Goal: Task Accomplishment & Management: Manage account settings

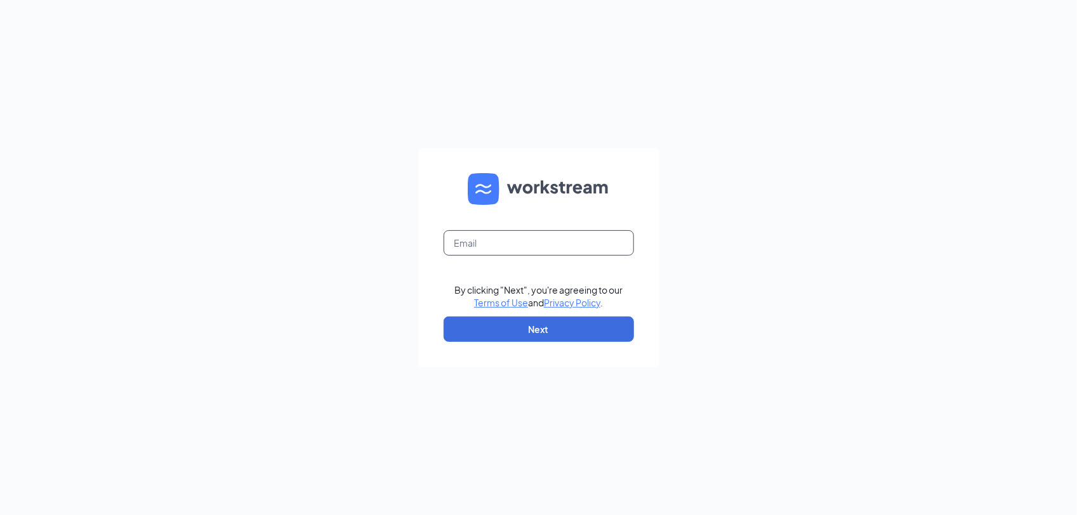
click at [493, 242] on input "text" at bounding box center [539, 242] width 190 height 25
type input "[EMAIL_ADDRESS][DOMAIN_NAME]"
click at [502, 319] on button "Next" at bounding box center [539, 329] width 190 height 25
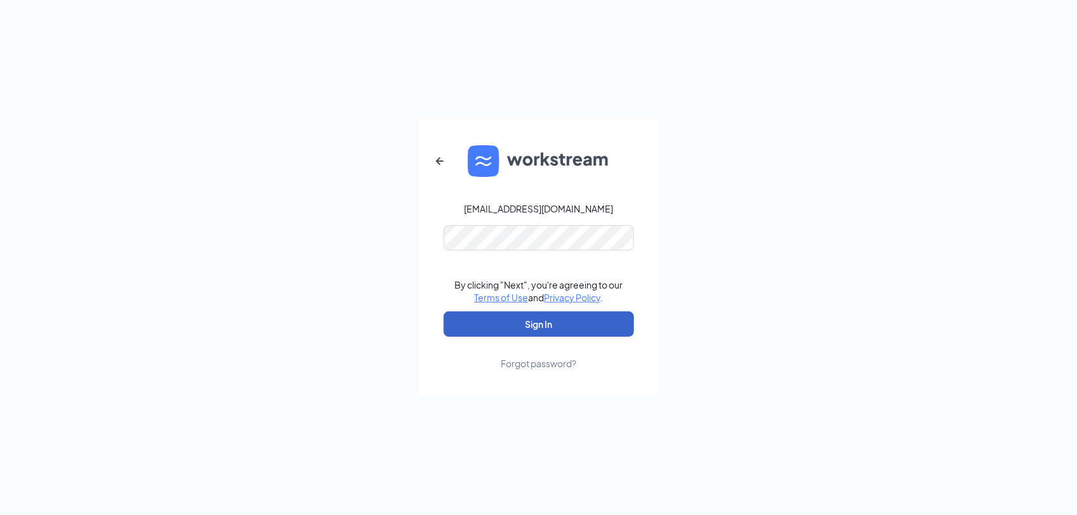
click at [528, 322] on button "Sign In" at bounding box center [539, 324] width 190 height 25
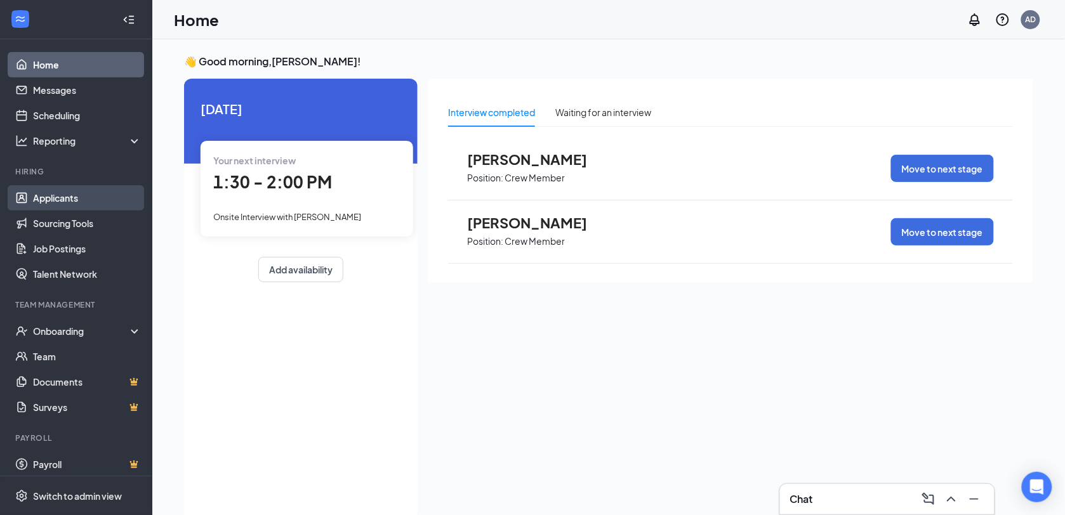
click at [67, 197] on link "Applicants" at bounding box center [87, 197] width 109 height 25
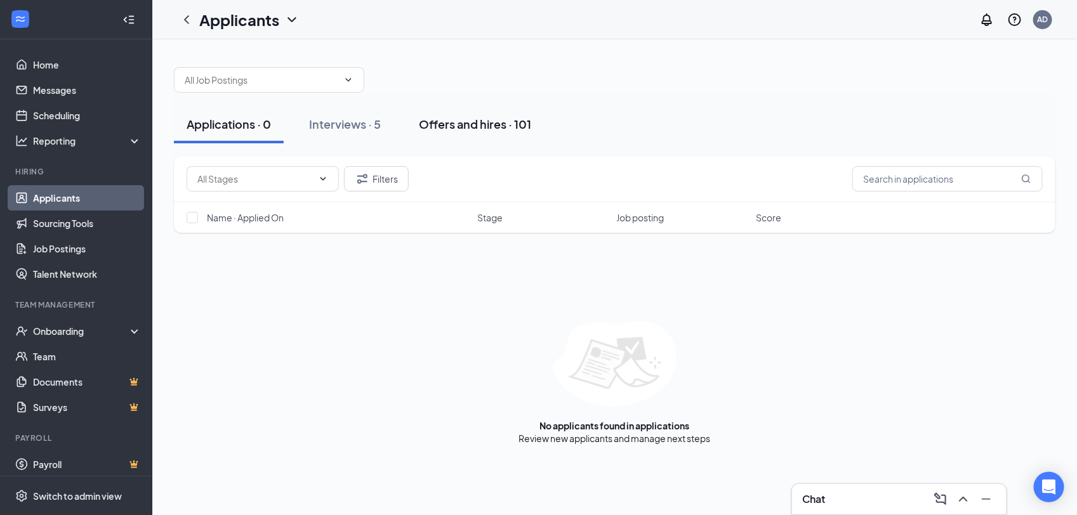
click at [467, 124] on div "Offers and hires · 101" at bounding box center [475, 124] width 112 height 16
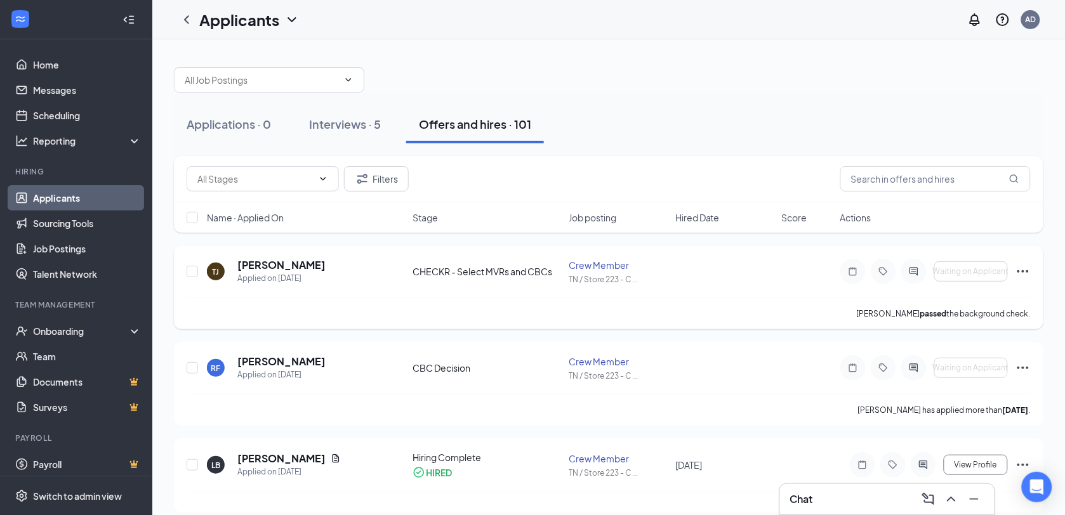
click at [1024, 272] on icon "Ellipses" at bounding box center [1023, 271] width 11 height 3
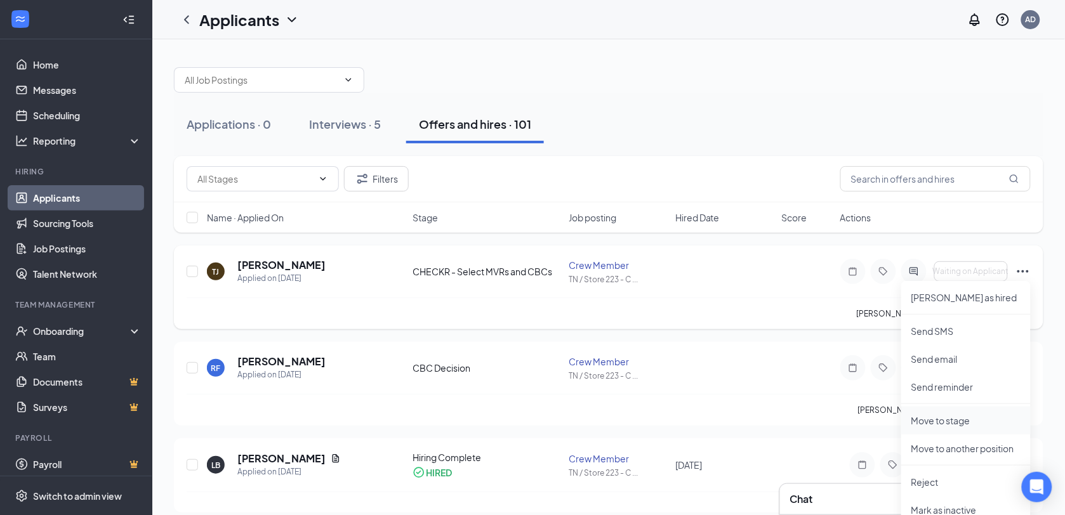
click at [940, 419] on p "Move to stage" at bounding box center [966, 420] width 109 height 13
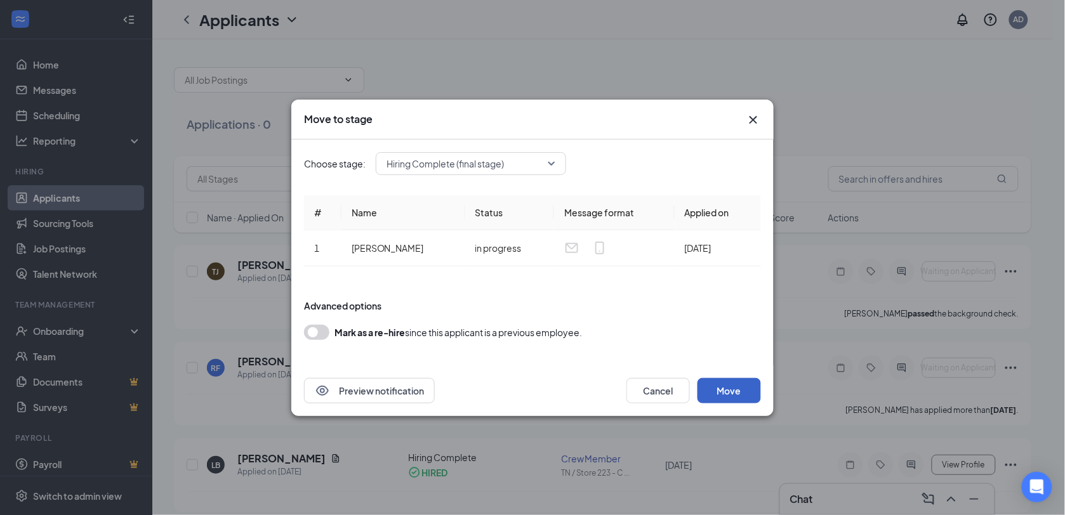
click at [729, 388] on button "Move" at bounding box center [729, 390] width 63 height 25
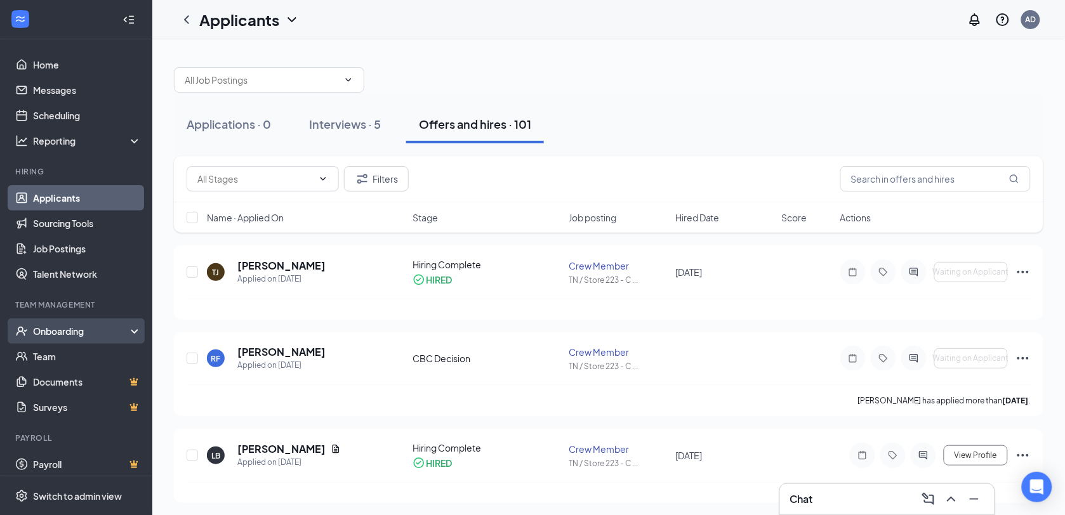
click at [62, 333] on div "Onboarding" at bounding box center [82, 331] width 98 height 13
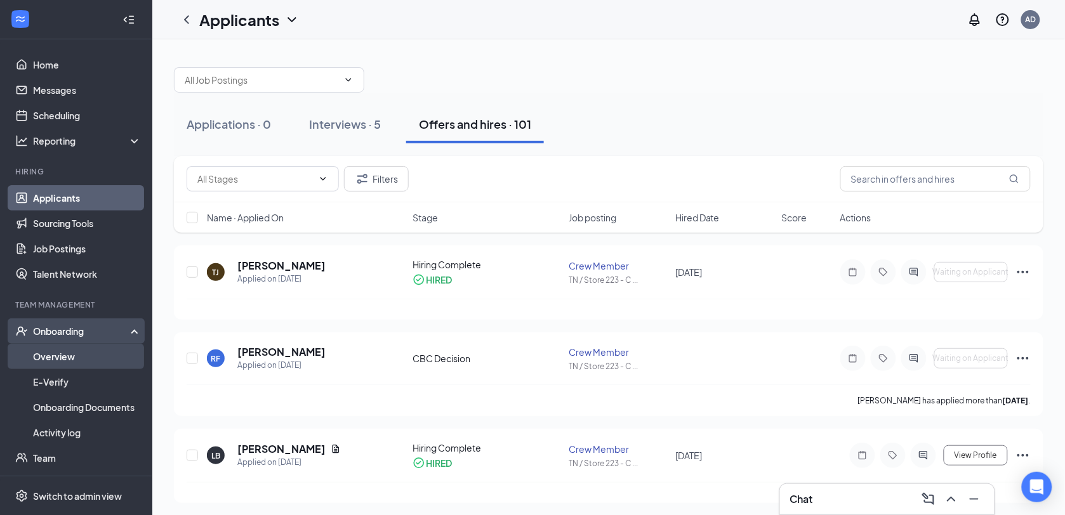
click at [61, 356] on link "Overview" at bounding box center [87, 356] width 109 height 25
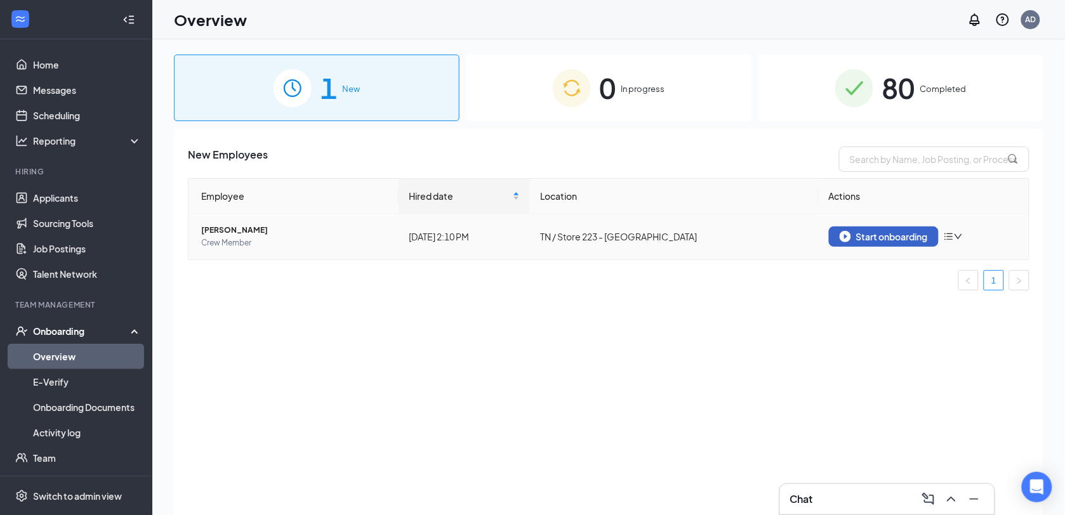
click at [883, 233] on div "Start onboarding" at bounding box center [884, 236] width 88 height 11
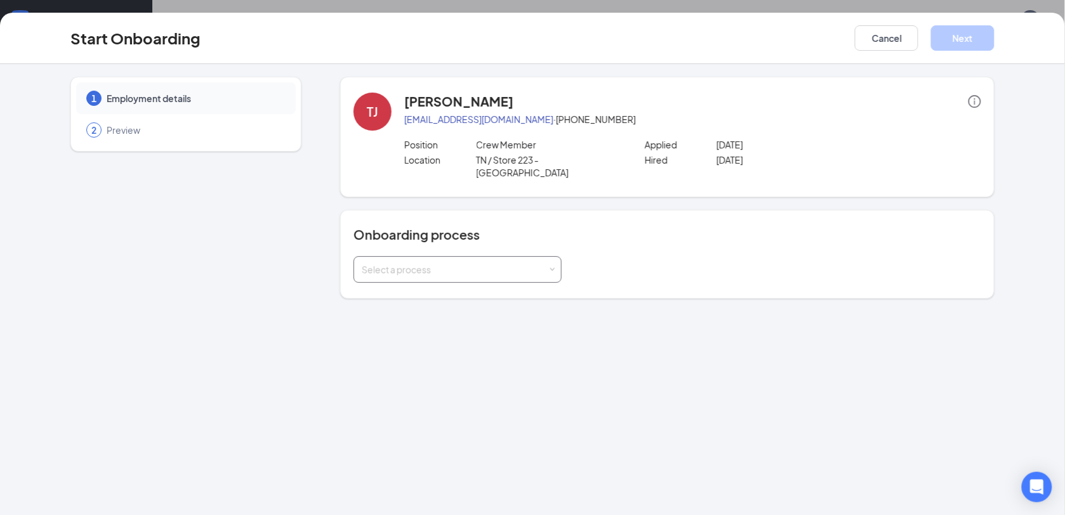
click at [551, 267] on span at bounding box center [552, 270] width 6 height 6
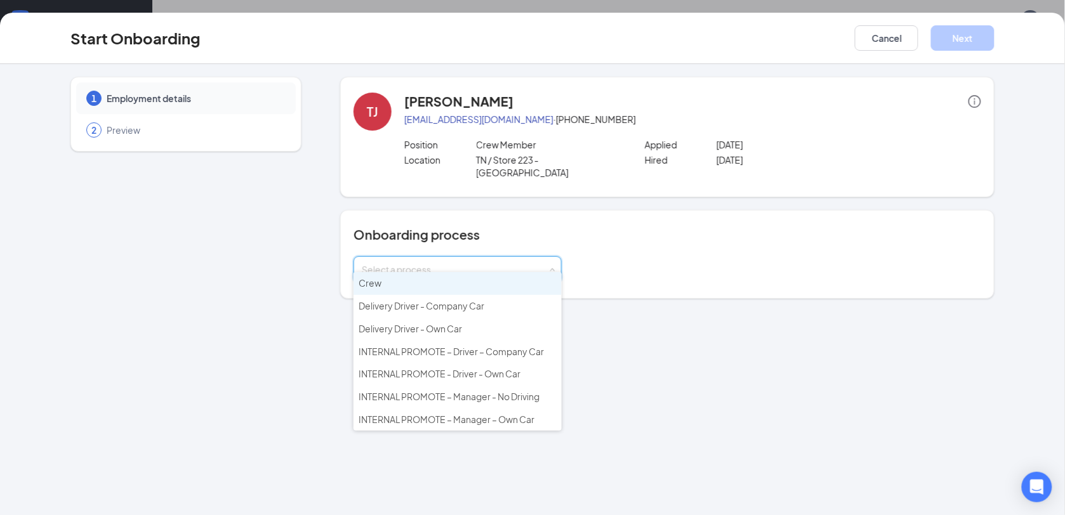
click at [428, 281] on li "Crew" at bounding box center [458, 283] width 208 height 23
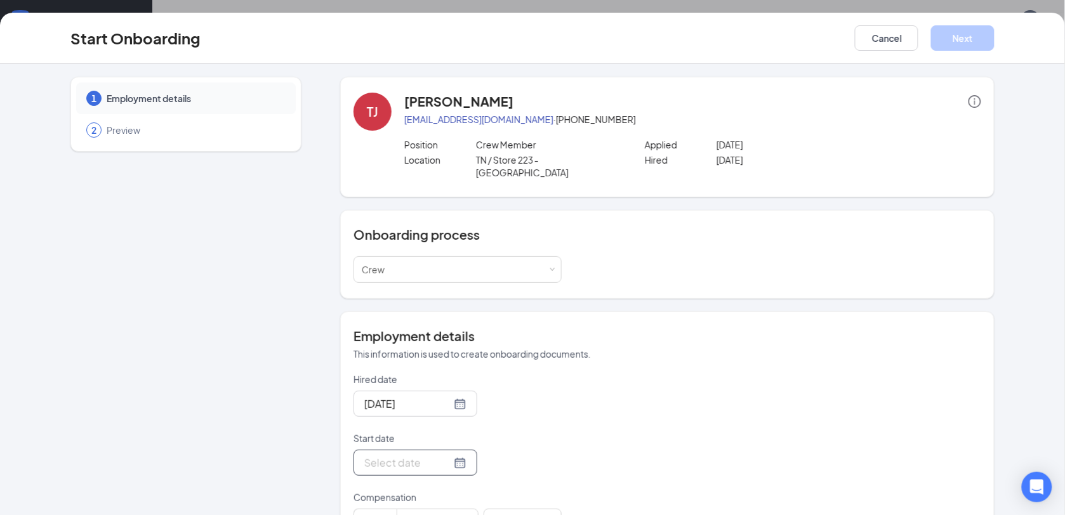
click at [442, 455] on div at bounding box center [415, 463] width 102 height 16
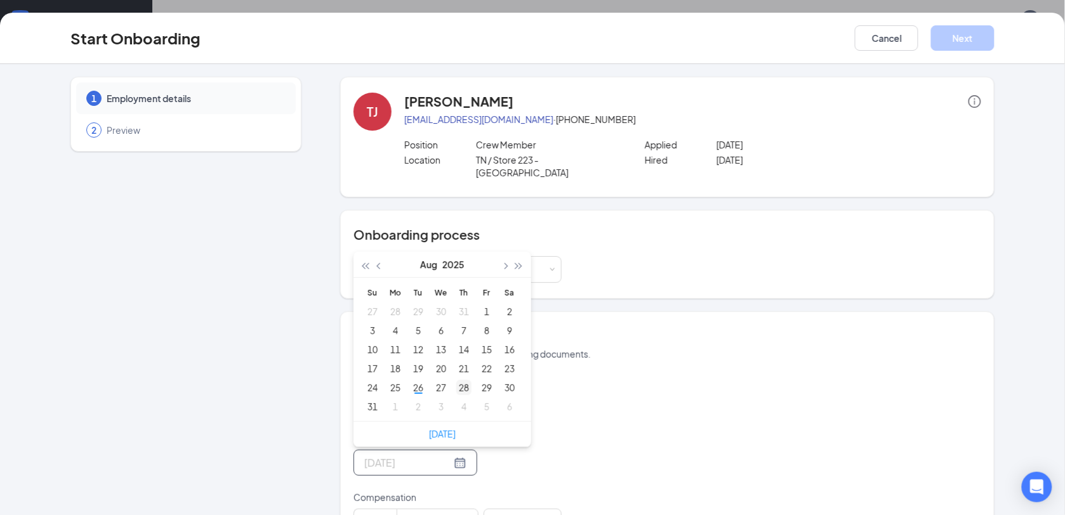
type input "[DATE]"
click at [457, 380] on div "28" at bounding box center [463, 387] width 15 height 15
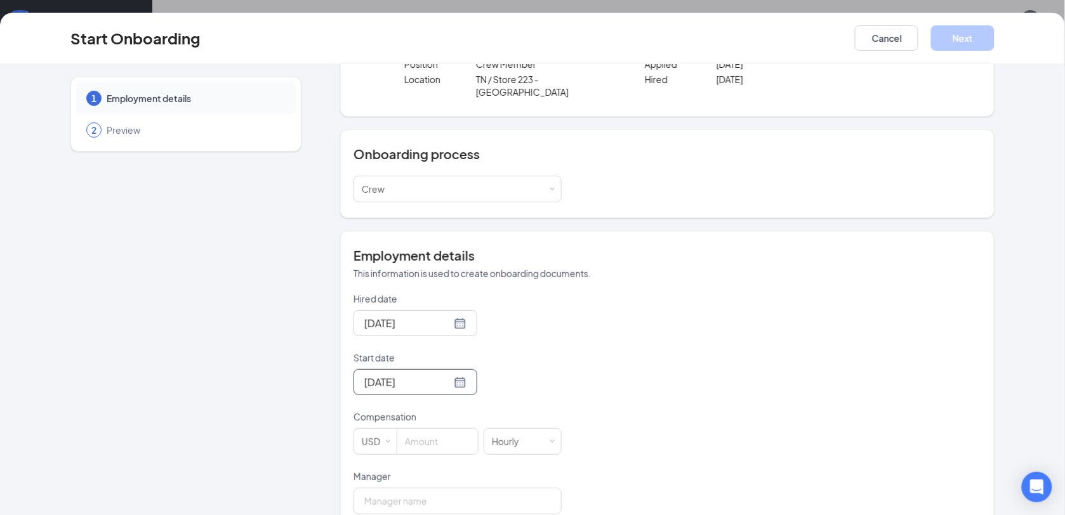
scroll to position [159, 0]
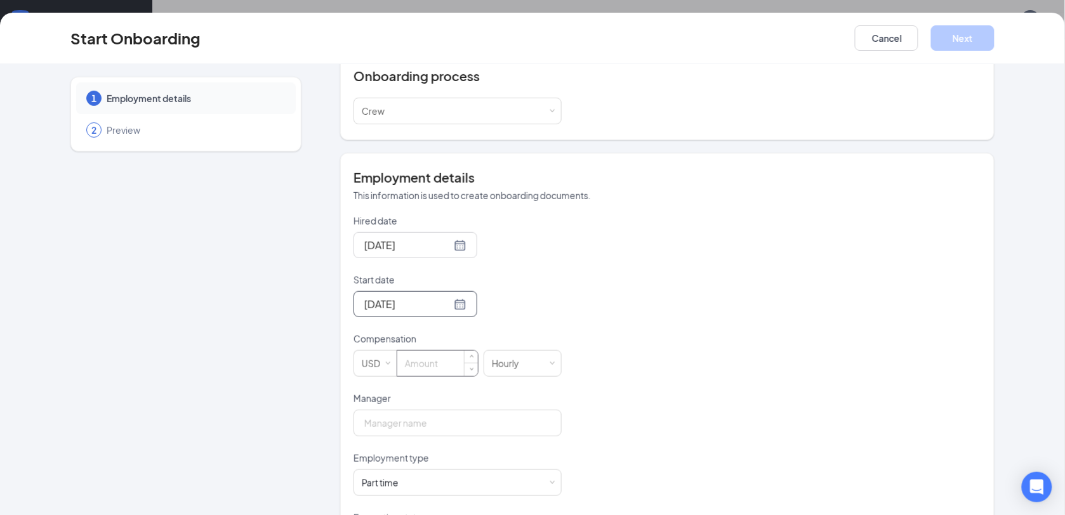
click at [422, 357] on input at bounding box center [437, 363] width 81 height 25
type input "9.5"
click at [394, 413] on input "Manager" at bounding box center [458, 423] width 208 height 27
click at [392, 418] on input "Manager" at bounding box center [458, 423] width 208 height 27
type input "[PERSON_NAME]"
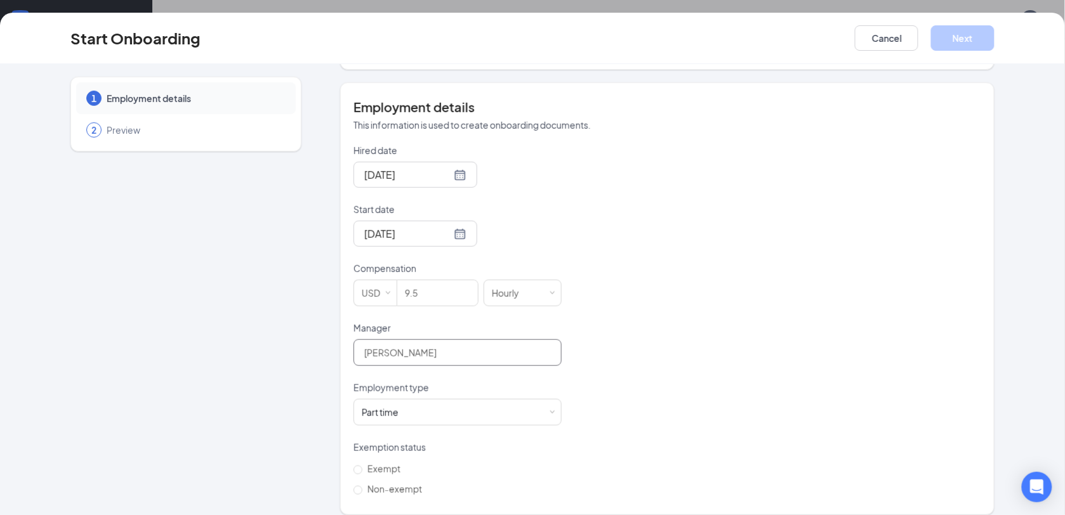
scroll to position [230, 0]
click at [354, 485] on input "Non-exempt" at bounding box center [358, 489] width 9 height 9
radio input "true"
click at [967, 32] on button "Next" at bounding box center [962, 37] width 63 height 25
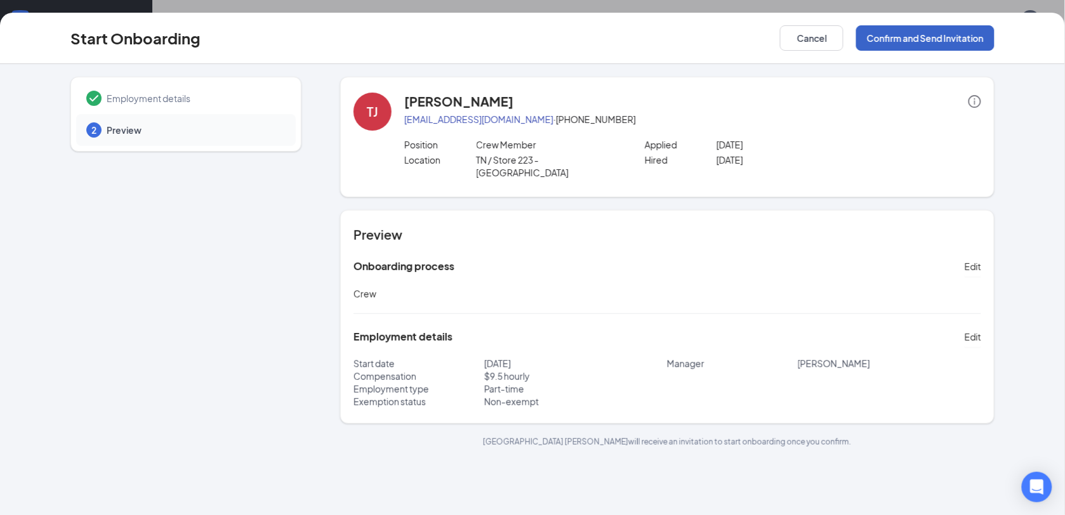
click at [930, 35] on button "Confirm and Send Invitation" at bounding box center [925, 37] width 138 height 25
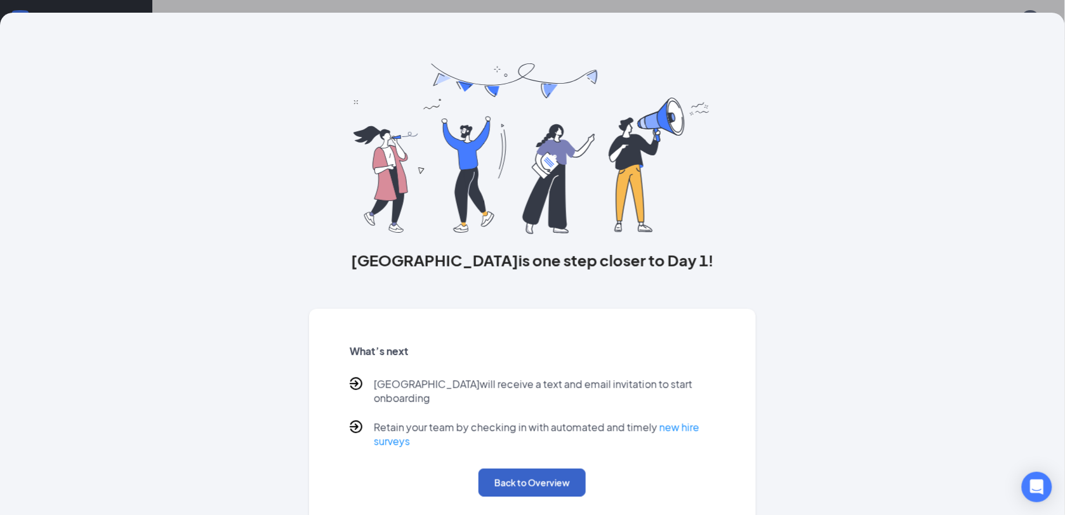
click at [514, 474] on button "Back to Overview" at bounding box center [532, 483] width 107 height 28
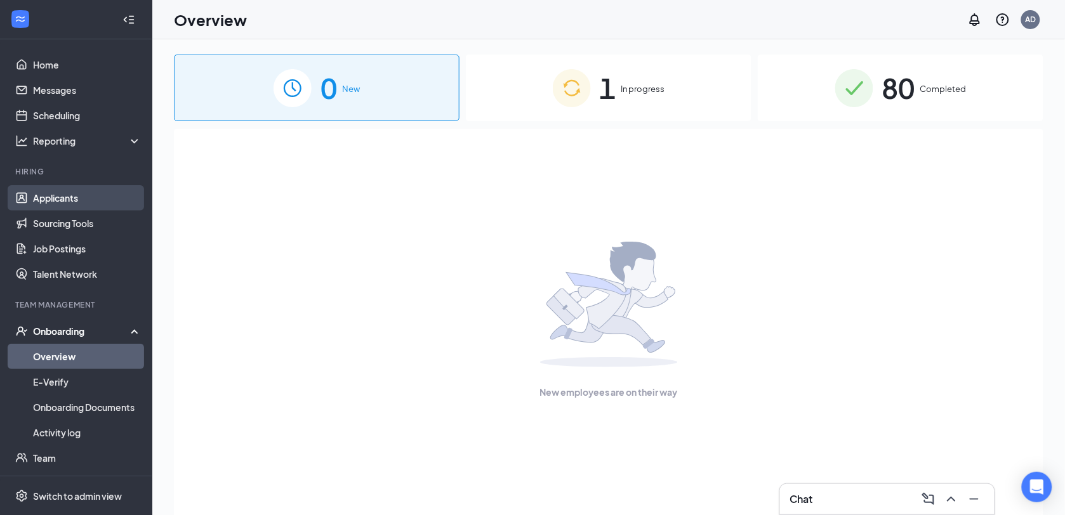
click at [52, 194] on link "Applicants" at bounding box center [87, 197] width 109 height 25
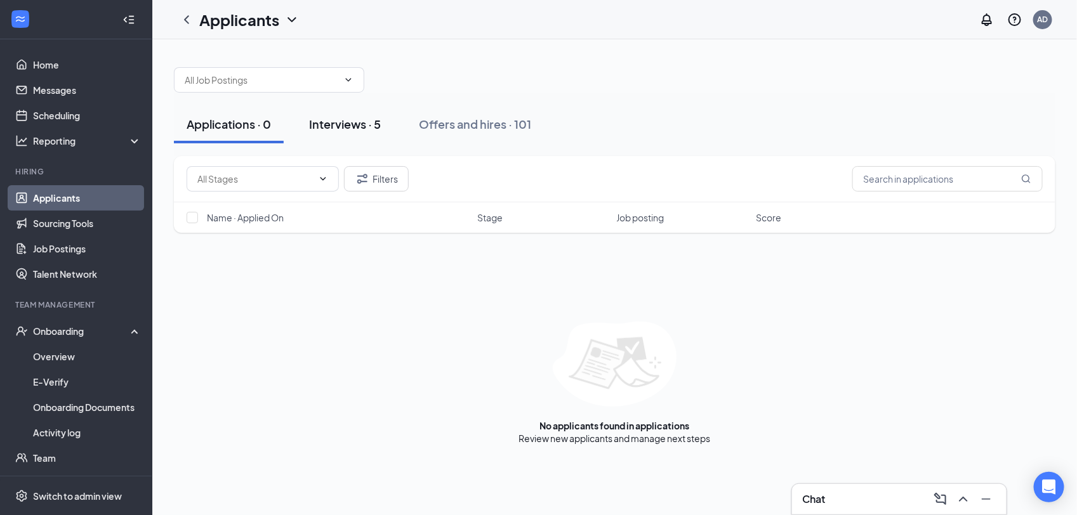
click at [355, 124] on div "Interviews · 5" at bounding box center [345, 124] width 72 height 16
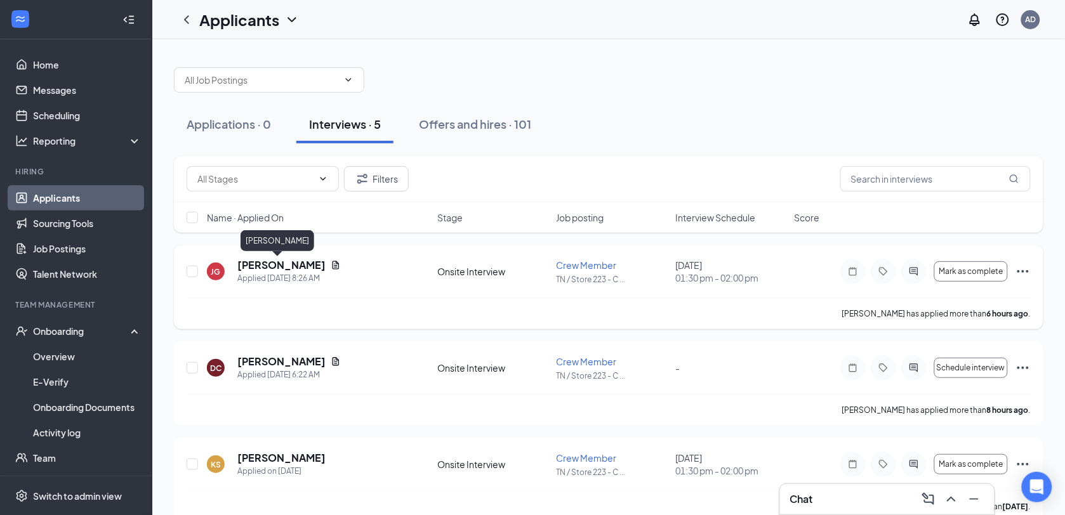
click at [256, 262] on h5 "[PERSON_NAME]" at bounding box center [281, 265] width 88 height 14
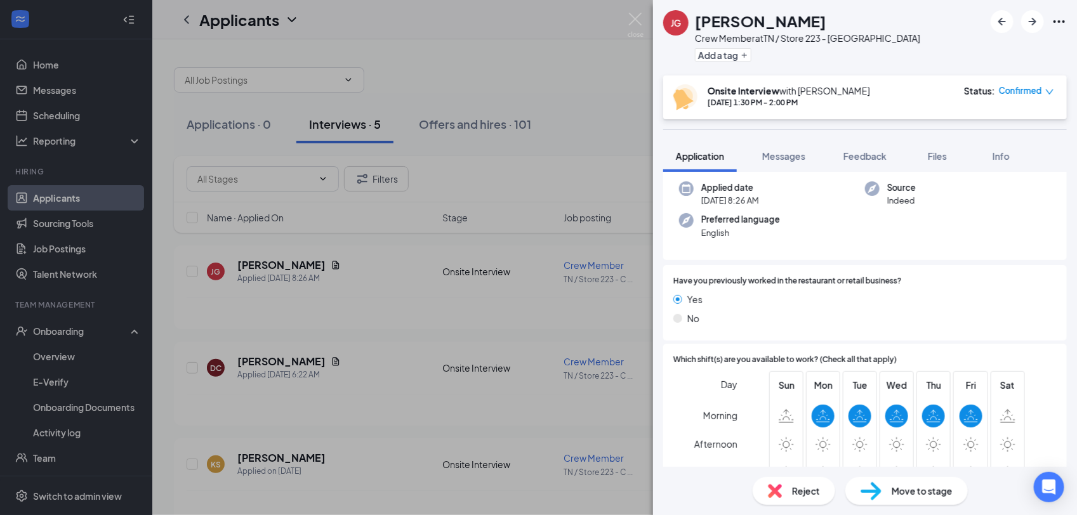
scroll to position [79, 0]
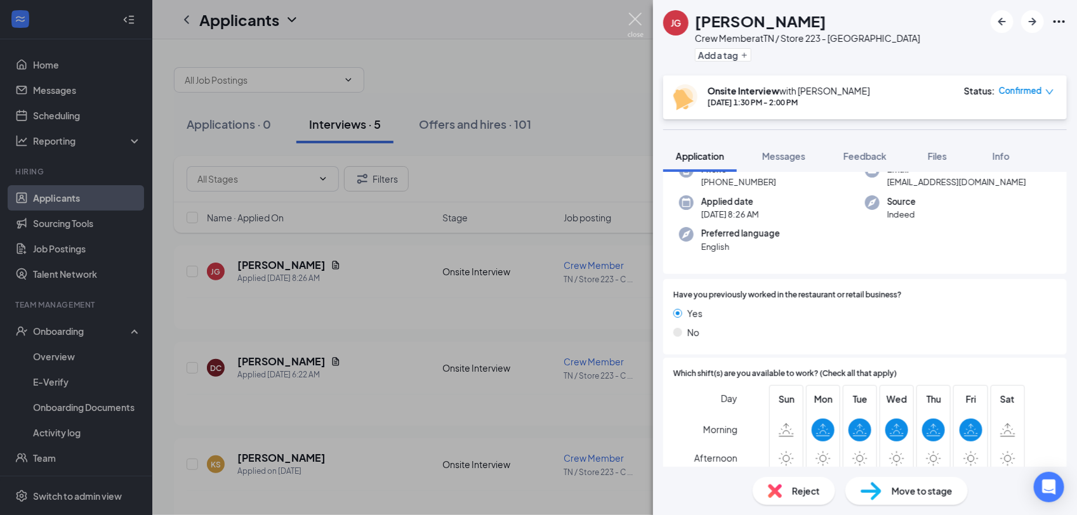
click at [632, 19] on img at bounding box center [636, 25] width 16 height 25
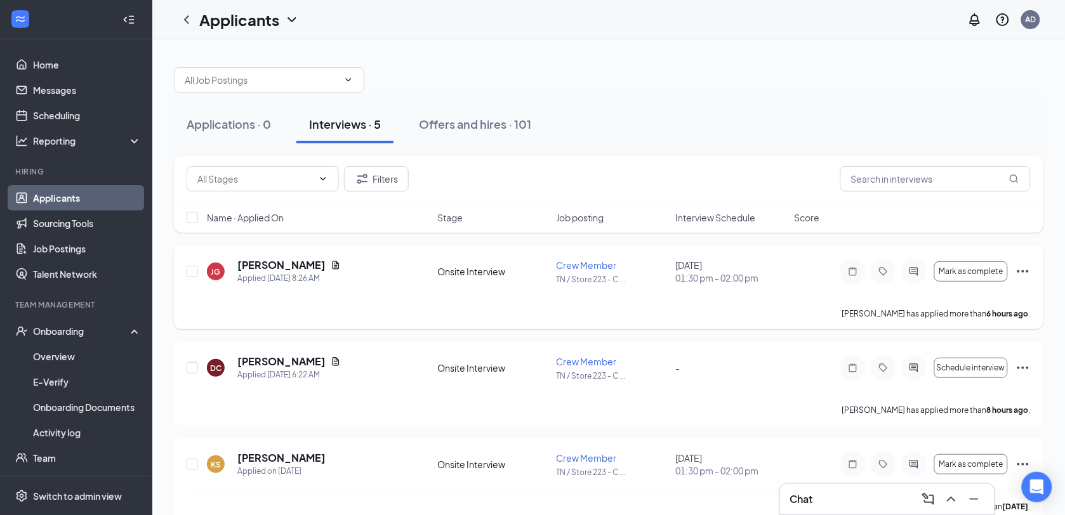
click at [1023, 270] on icon "Ellipses" at bounding box center [1023, 271] width 15 height 15
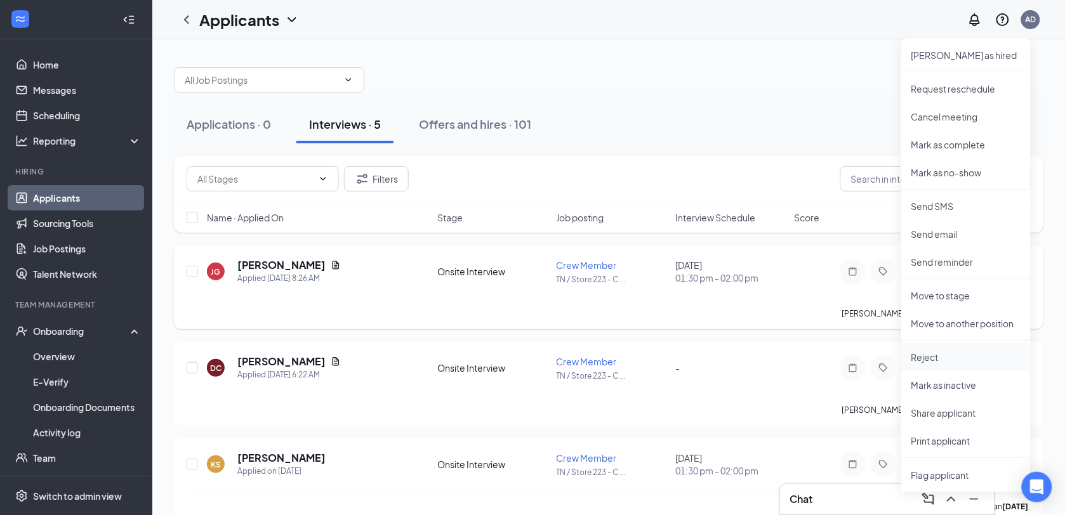
click at [922, 355] on p "Reject" at bounding box center [966, 357] width 109 height 13
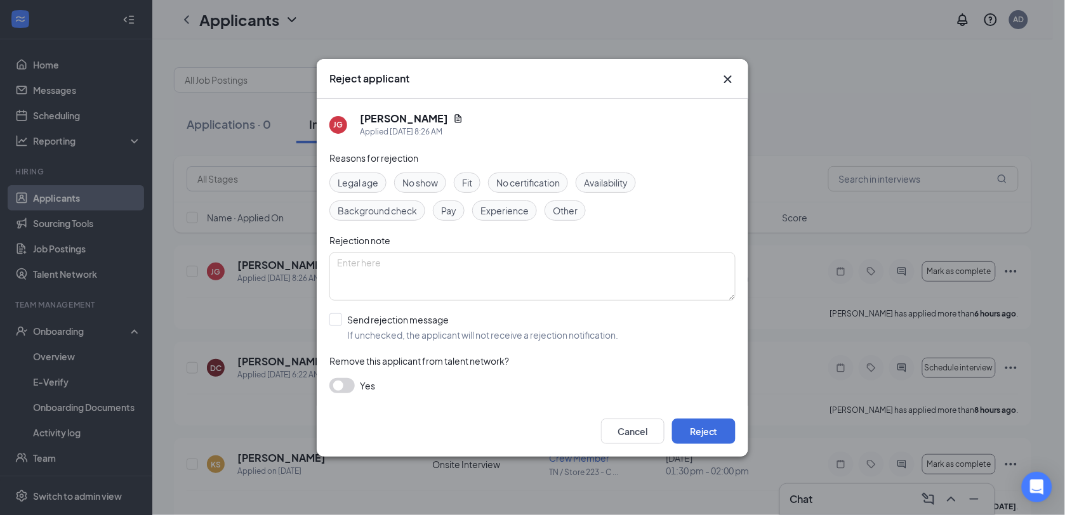
click at [614, 181] on span "Availability" at bounding box center [606, 183] width 44 height 14
click at [337, 319] on input "Send rejection message If unchecked, the applicant will not receive a rejection…" at bounding box center [473, 328] width 289 height 28
checkbox input "true"
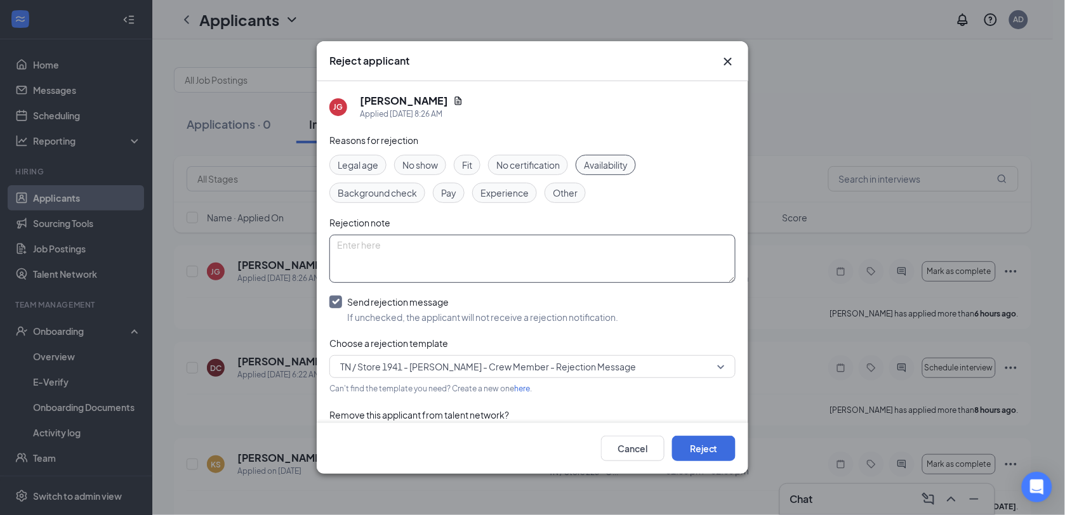
click at [354, 252] on textarea at bounding box center [532, 259] width 406 height 48
type textarea "Availability doesn't work for position to fill."
click at [710, 449] on button "Reject" at bounding box center [703, 448] width 63 height 25
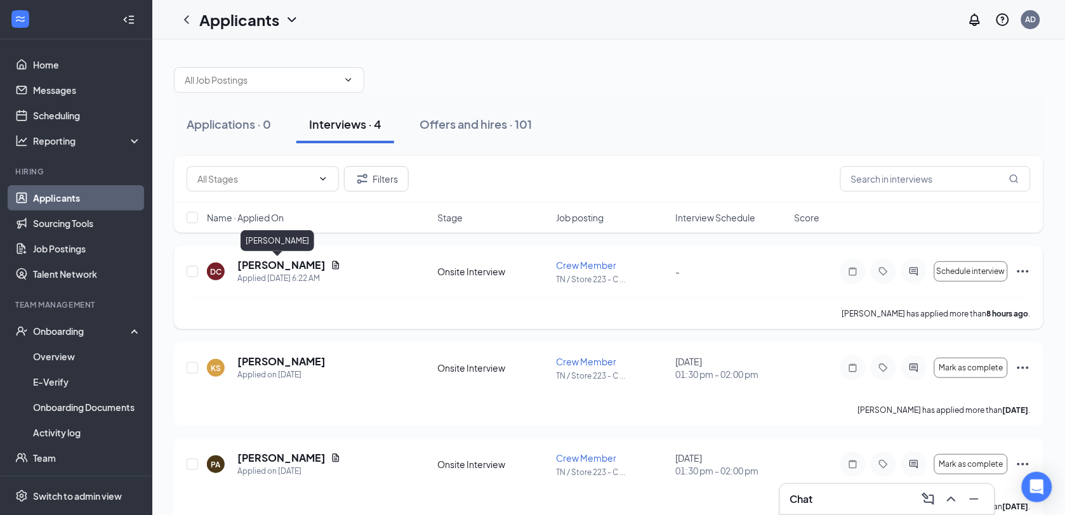
click at [264, 262] on h5 "[PERSON_NAME]" at bounding box center [281, 265] width 88 height 14
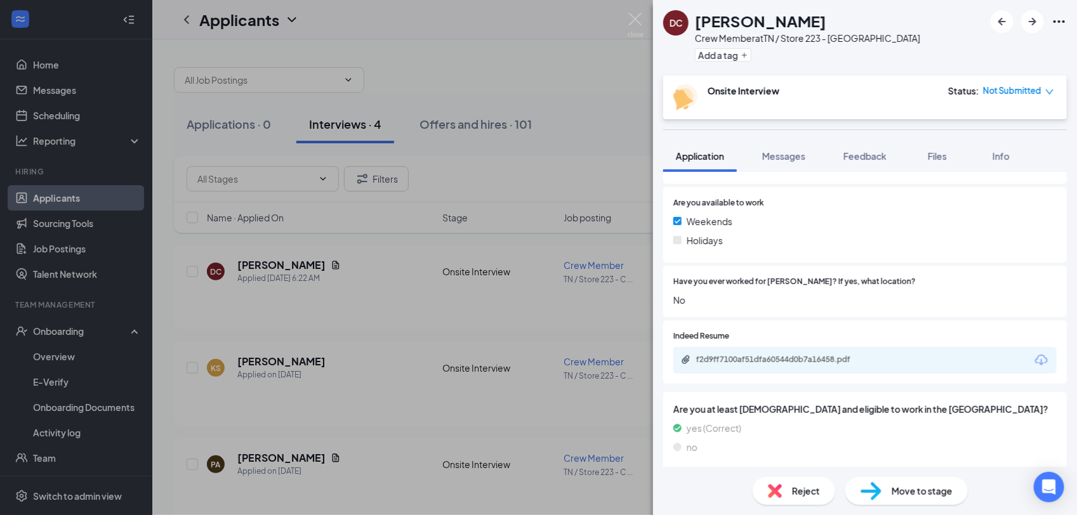
scroll to position [421, 0]
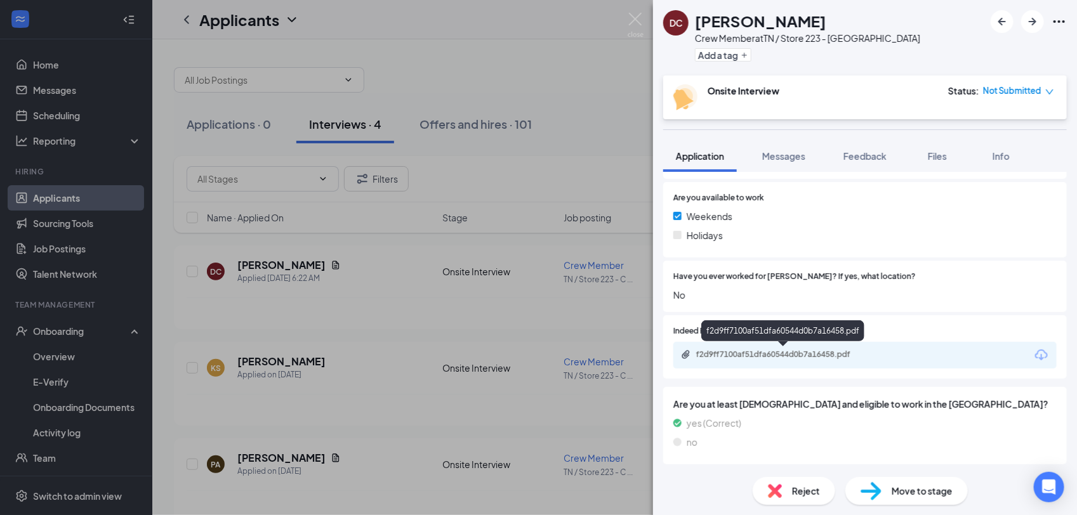
click at [782, 354] on div "f2d9ff7100af51dfa60544d0b7a16458.pdf" at bounding box center [785, 355] width 178 height 10
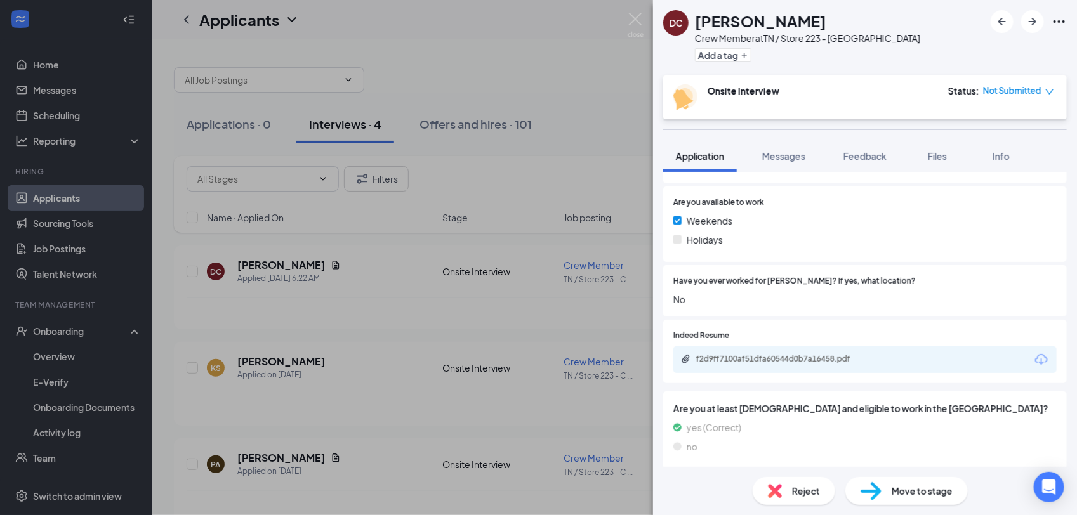
click at [611, 36] on div "DC [PERSON_NAME] Crew Member at [GEOGRAPHIC_DATA] / Store 223 - [GEOGRAPHIC_DAT…" at bounding box center [538, 257] width 1077 height 515
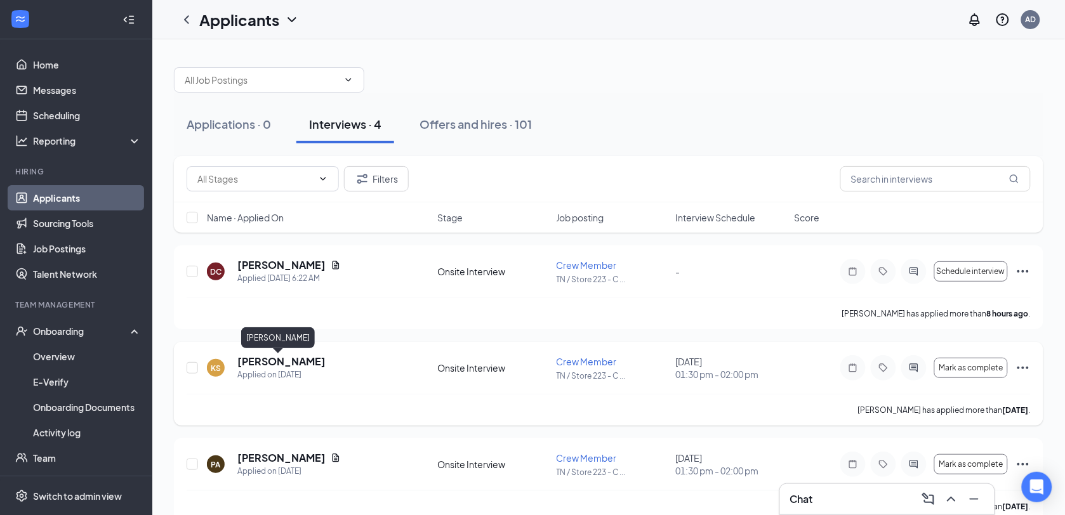
click at [281, 361] on h5 "[PERSON_NAME]" at bounding box center [281, 362] width 88 height 14
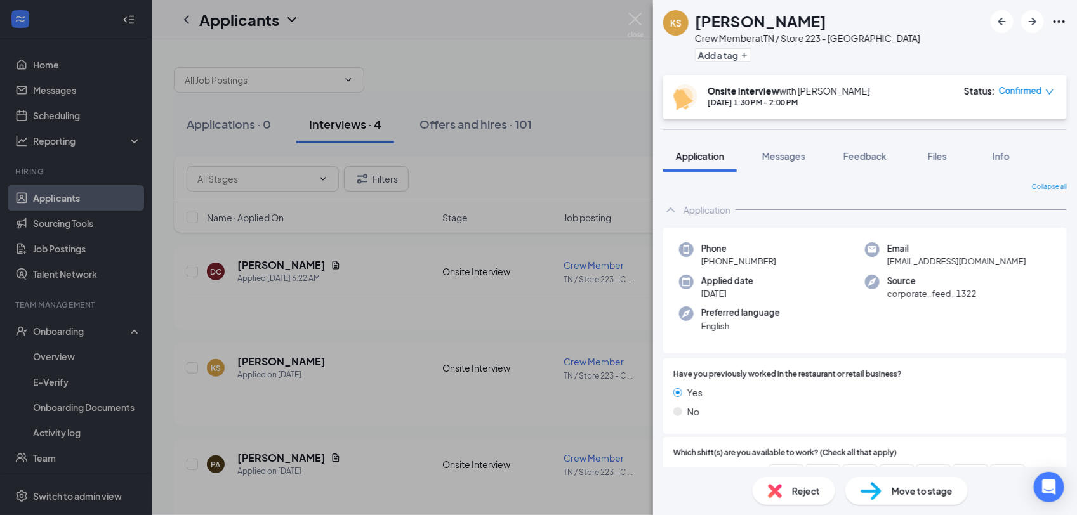
click at [614, 45] on div "KS [PERSON_NAME] Crew Member at [GEOGRAPHIC_DATA] / Store 223 - [GEOGRAPHIC_DAT…" at bounding box center [538, 257] width 1077 height 515
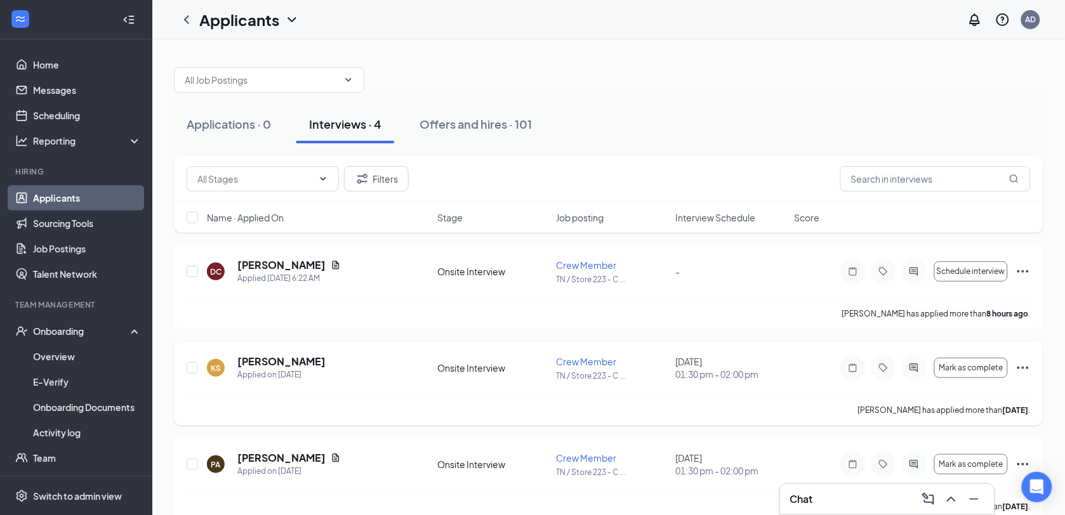
click at [1022, 367] on icon "Ellipses" at bounding box center [1023, 368] width 15 height 15
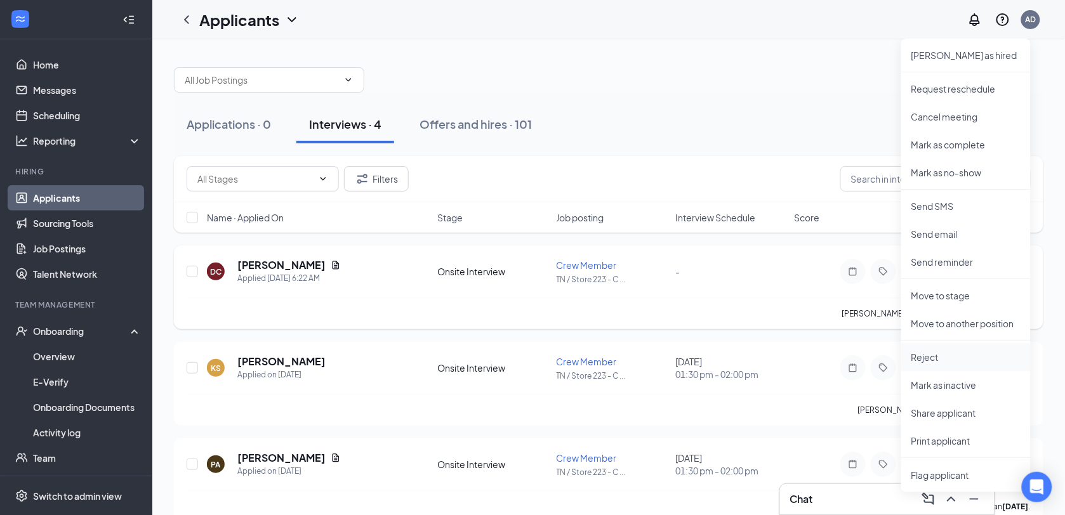
click at [924, 359] on p "Reject" at bounding box center [966, 357] width 109 height 13
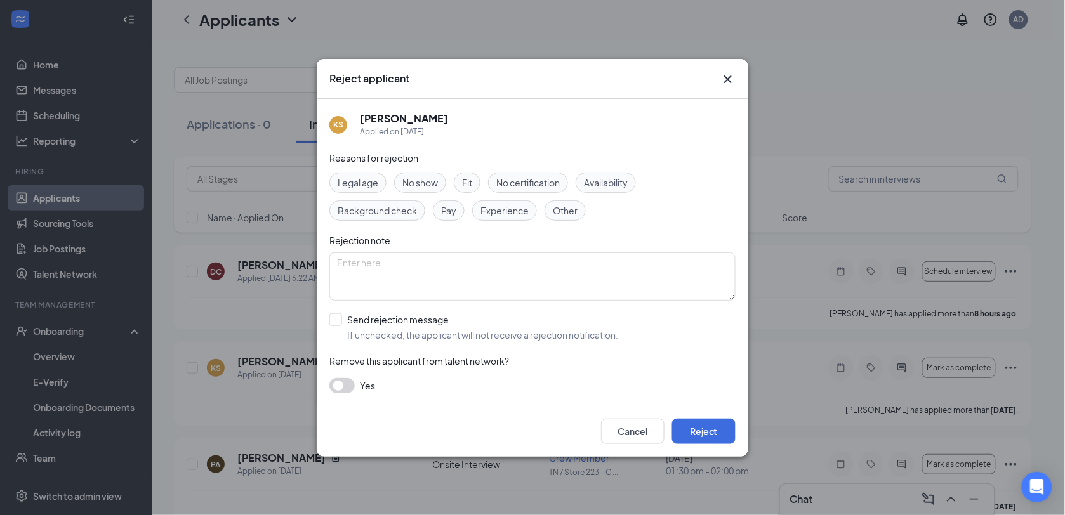
click at [424, 180] on span "No show" at bounding box center [420, 183] width 36 height 14
click at [335, 318] on input "Send rejection message If unchecked, the applicant will not receive a rejection…" at bounding box center [473, 328] width 289 height 28
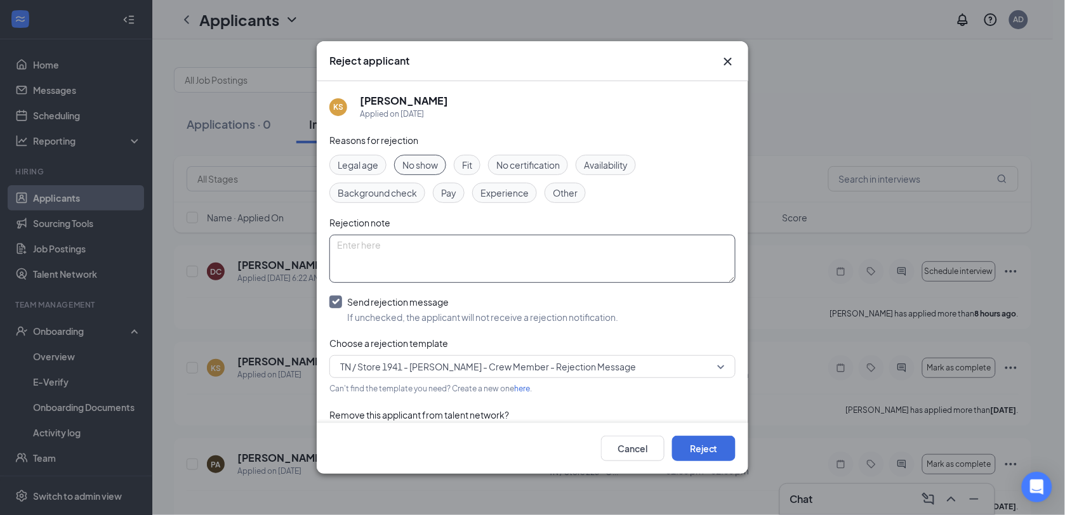
click at [329, 296] on input "Send rejection message If unchecked, the applicant will not receive a rejection…" at bounding box center [473, 310] width 289 height 28
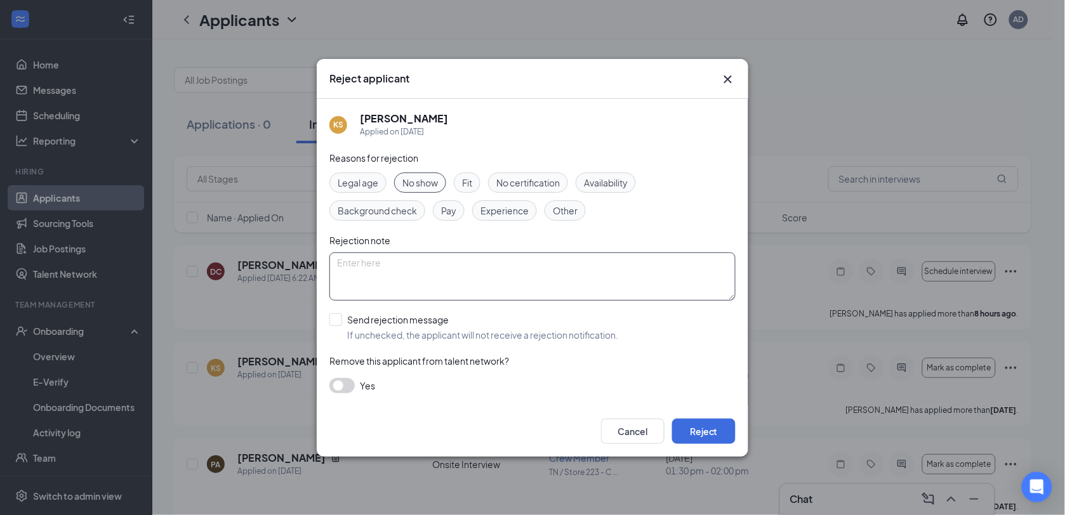
click at [329, 314] on input "Send rejection message If unchecked, the applicant will not receive a rejection…" at bounding box center [473, 328] width 289 height 28
checkbox input "true"
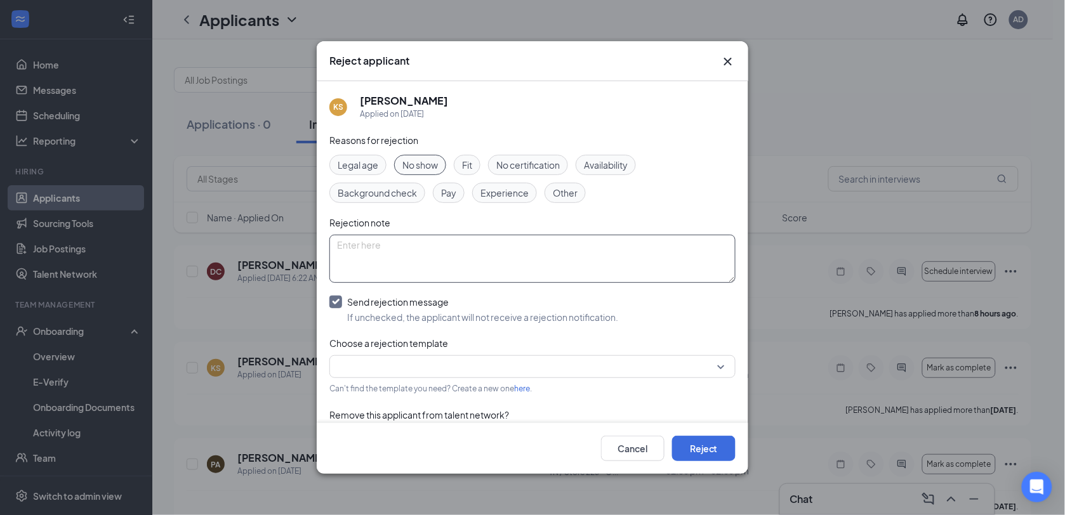
click at [357, 252] on textarea at bounding box center [532, 259] width 406 height 48
type textarea "Availability doesn't work."
click at [701, 447] on button "Reject" at bounding box center [703, 448] width 63 height 25
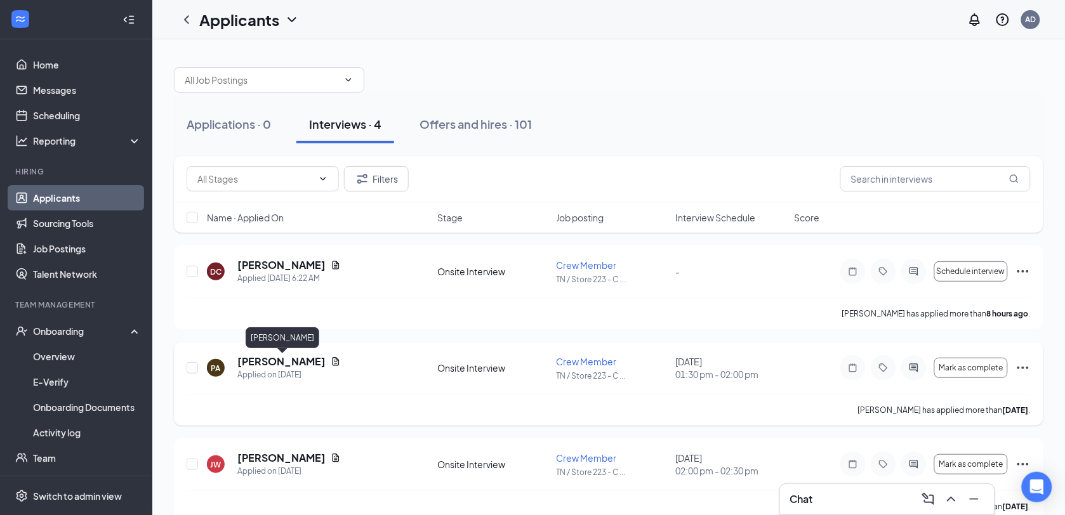
click at [311, 359] on h5 "[PERSON_NAME]" at bounding box center [281, 362] width 88 height 14
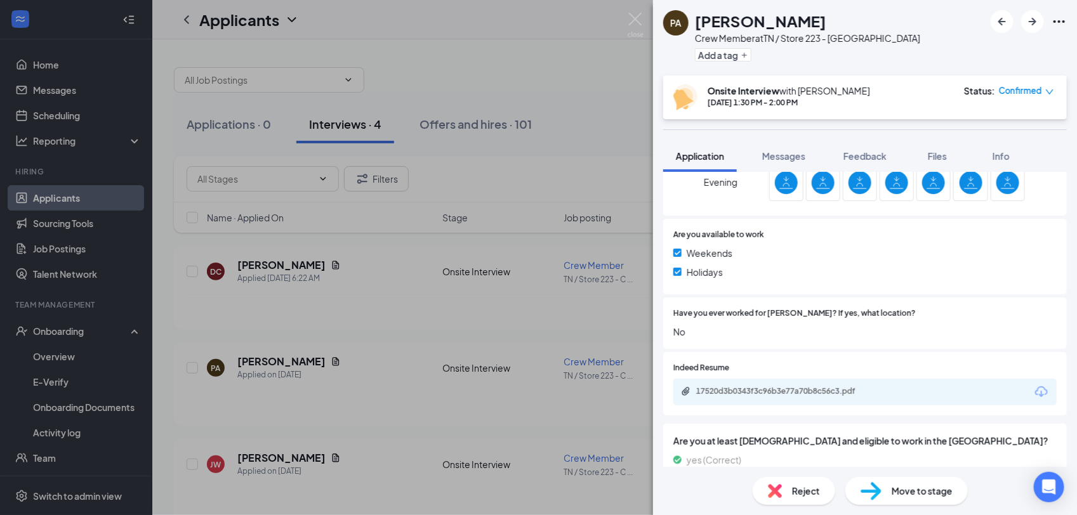
scroll to position [421, 0]
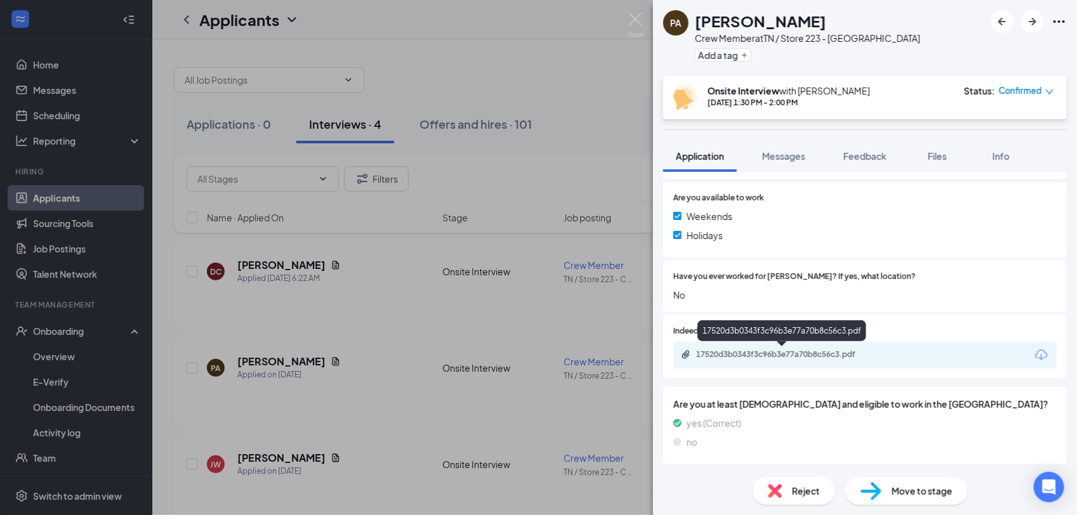
click at [788, 354] on div "17520d3b0343f3c96b3e77a70b8c56c3.pdf" at bounding box center [785, 355] width 178 height 10
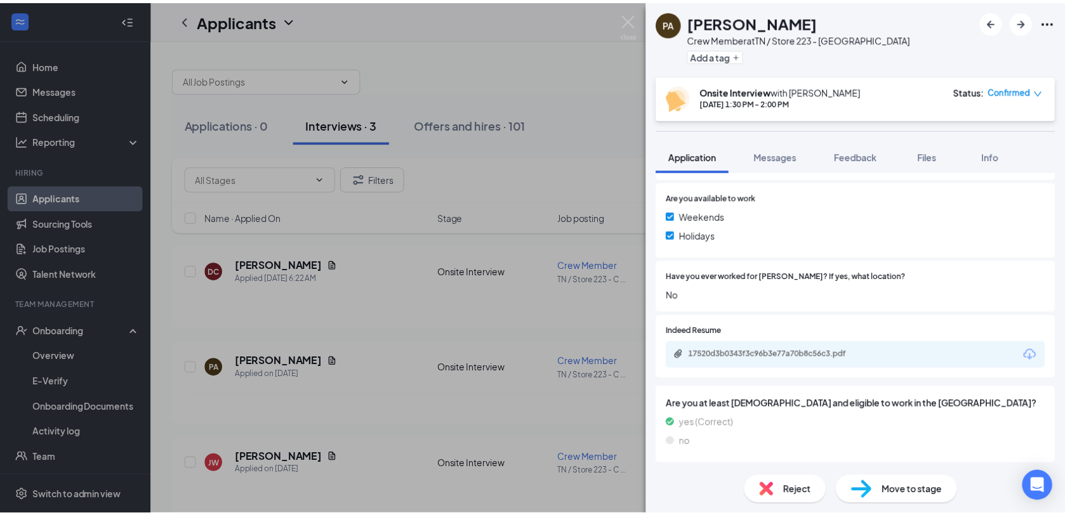
scroll to position [416, 0]
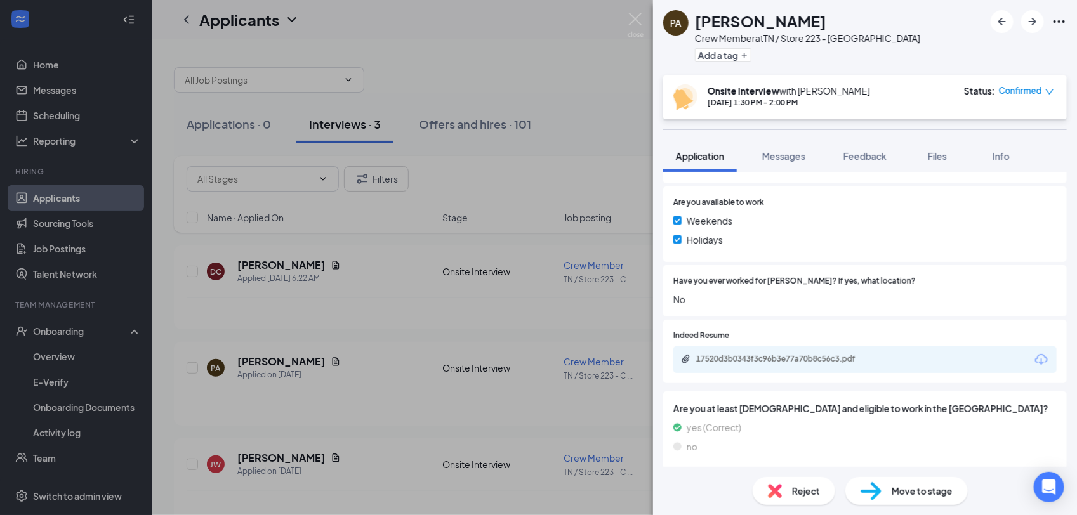
click at [599, 89] on div "PA [PERSON_NAME] Crew Member at [GEOGRAPHIC_DATA] / Store 223 - [GEOGRAPHIC_DAT…" at bounding box center [538, 257] width 1077 height 515
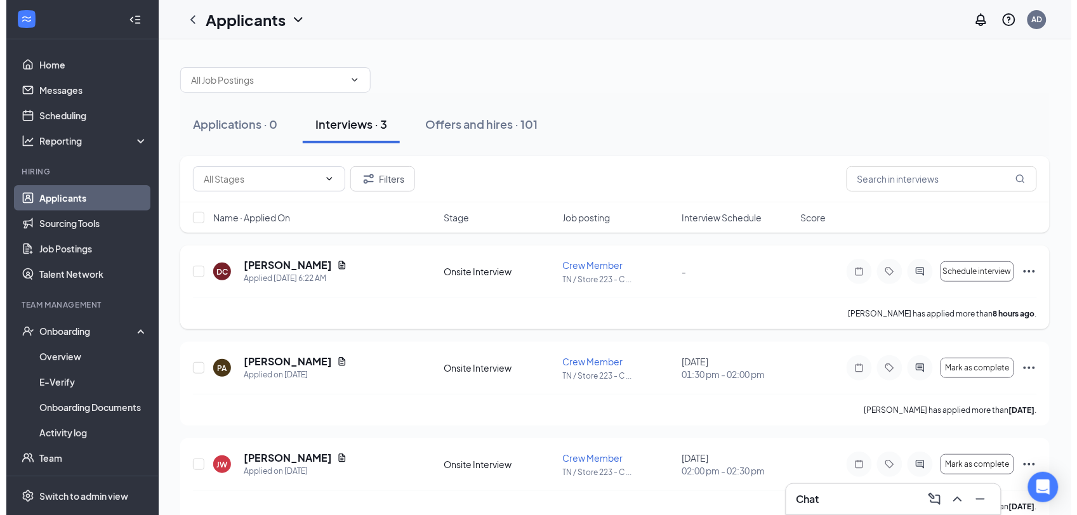
scroll to position [23, 0]
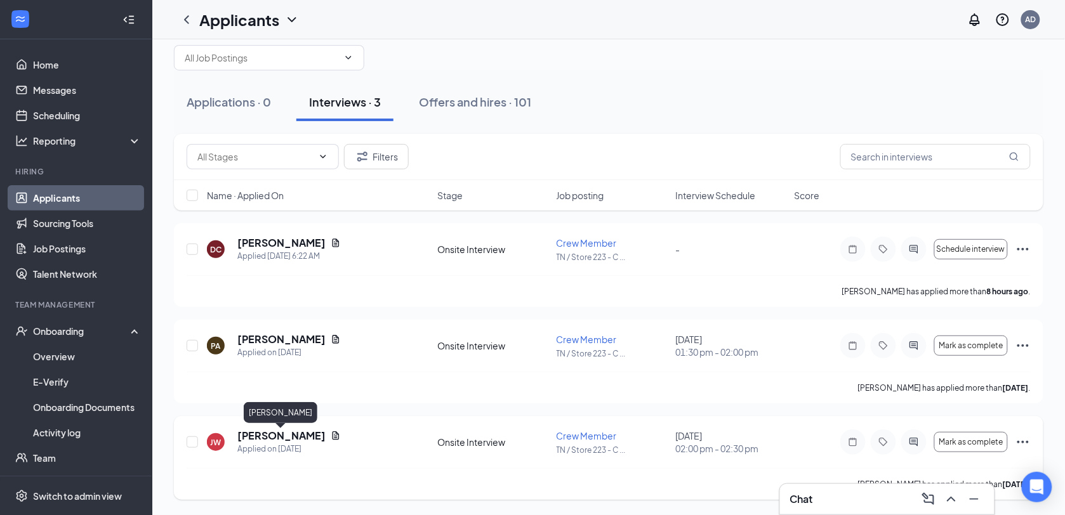
click at [263, 432] on h5 "[PERSON_NAME]" at bounding box center [281, 436] width 88 height 14
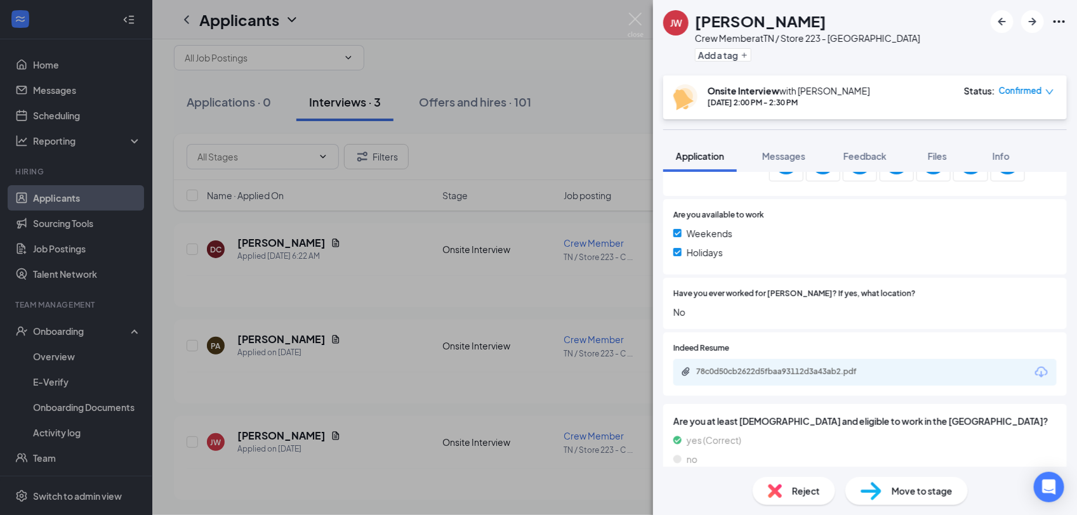
scroll to position [421, 0]
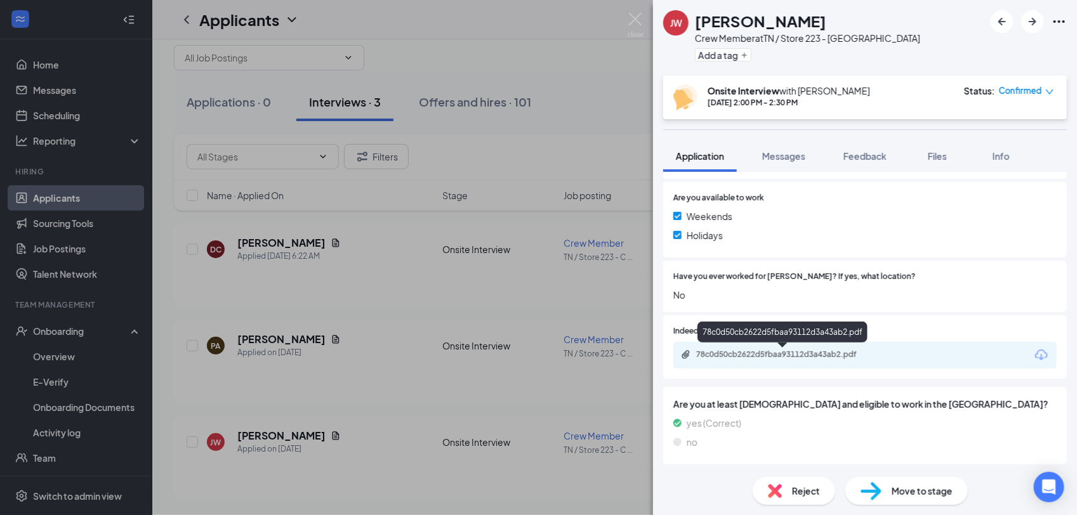
click at [756, 354] on div "78c0d50cb2622d5fbaa93112d3a43ab2.pdf" at bounding box center [785, 355] width 178 height 10
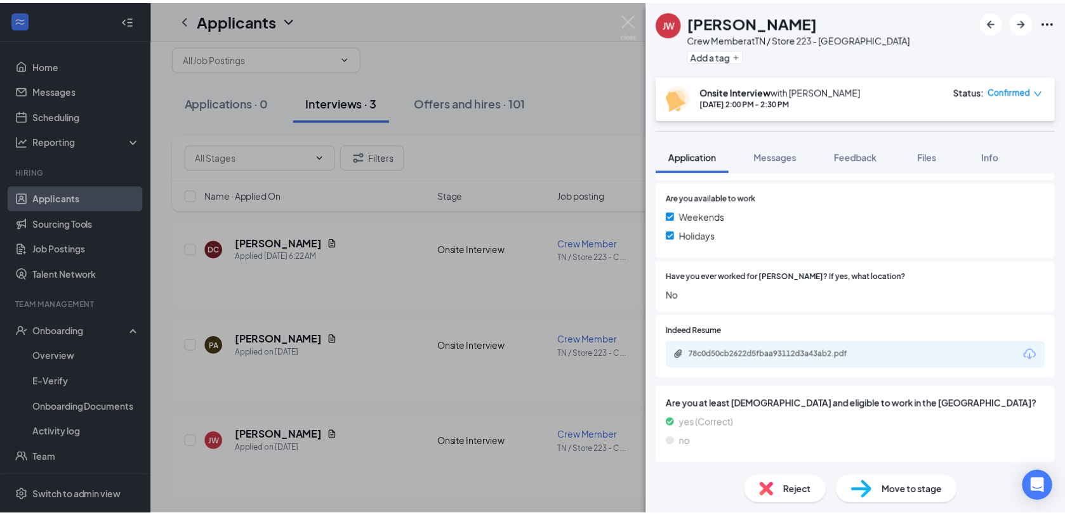
scroll to position [416, 0]
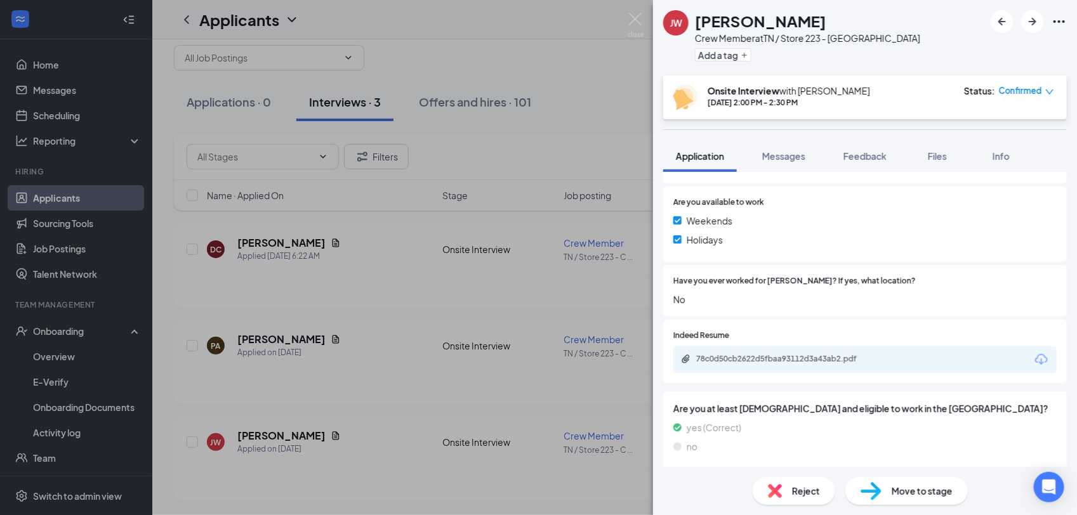
click at [598, 53] on div "[PERSON_NAME] Crew Member at [GEOGRAPHIC_DATA] / Store 223 - [GEOGRAPHIC_DATA] …" at bounding box center [538, 257] width 1077 height 515
